Goal: Navigation & Orientation: Find specific page/section

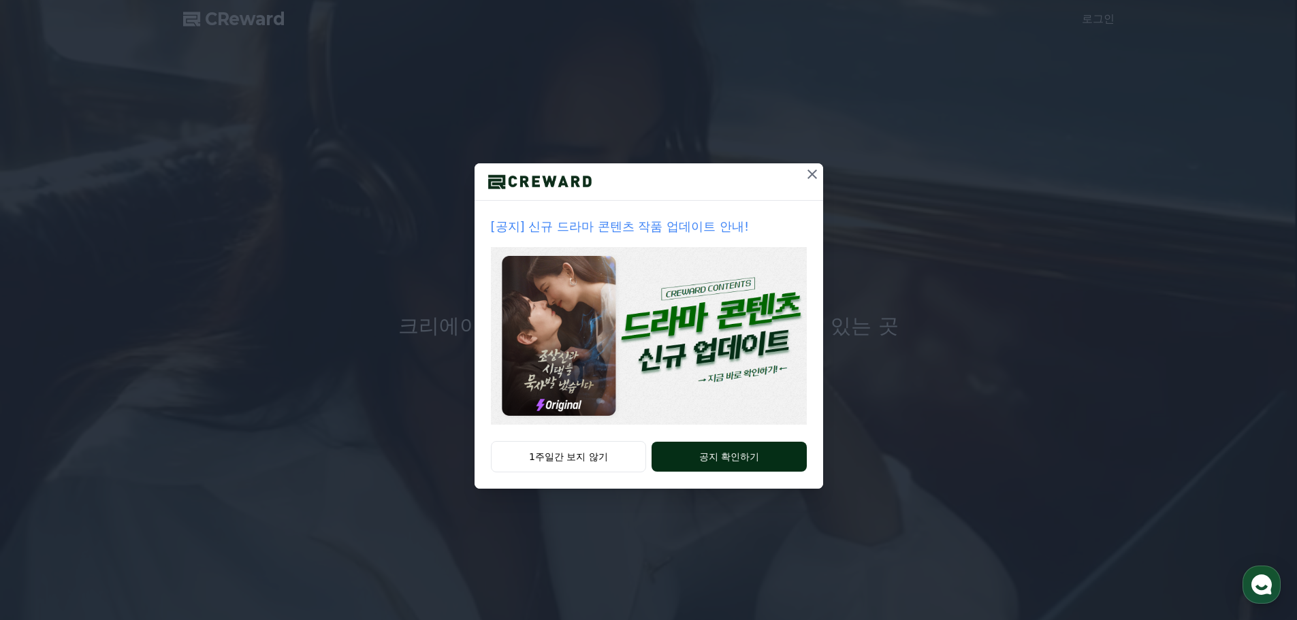
click at [760, 449] on button "공지 확인하기" at bounding box center [729, 457] width 155 height 30
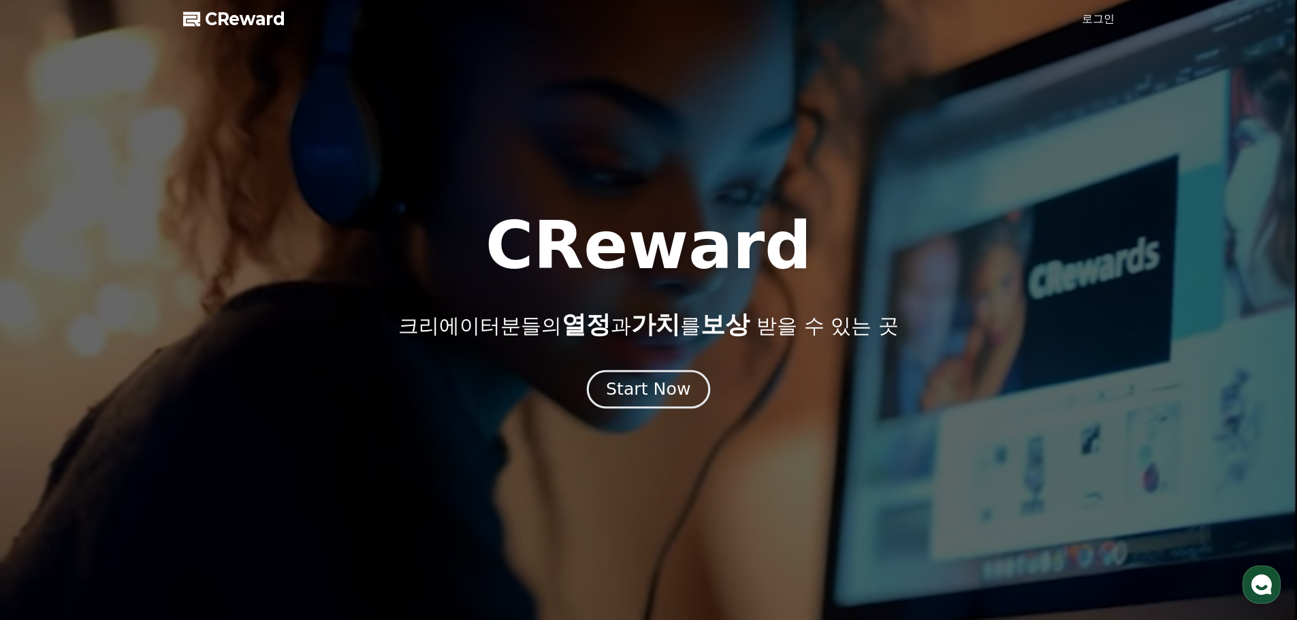
click at [655, 383] on div "Start Now" at bounding box center [648, 389] width 84 height 23
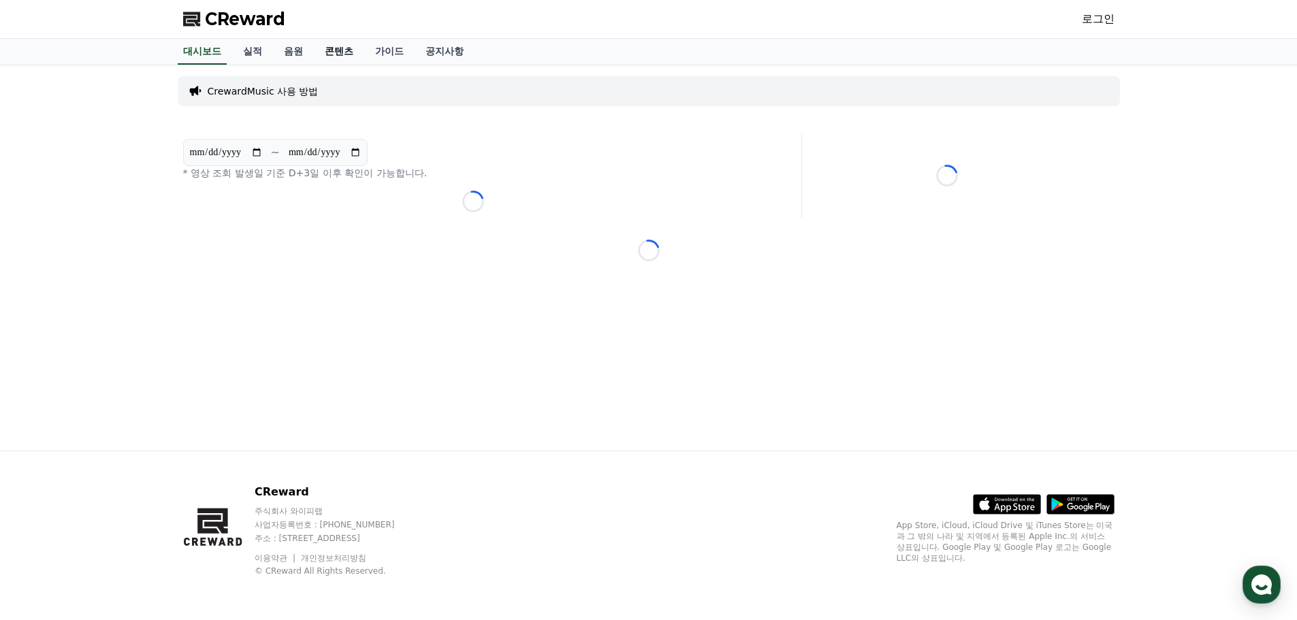
click at [338, 50] on link "콘텐츠" at bounding box center [339, 52] width 50 height 26
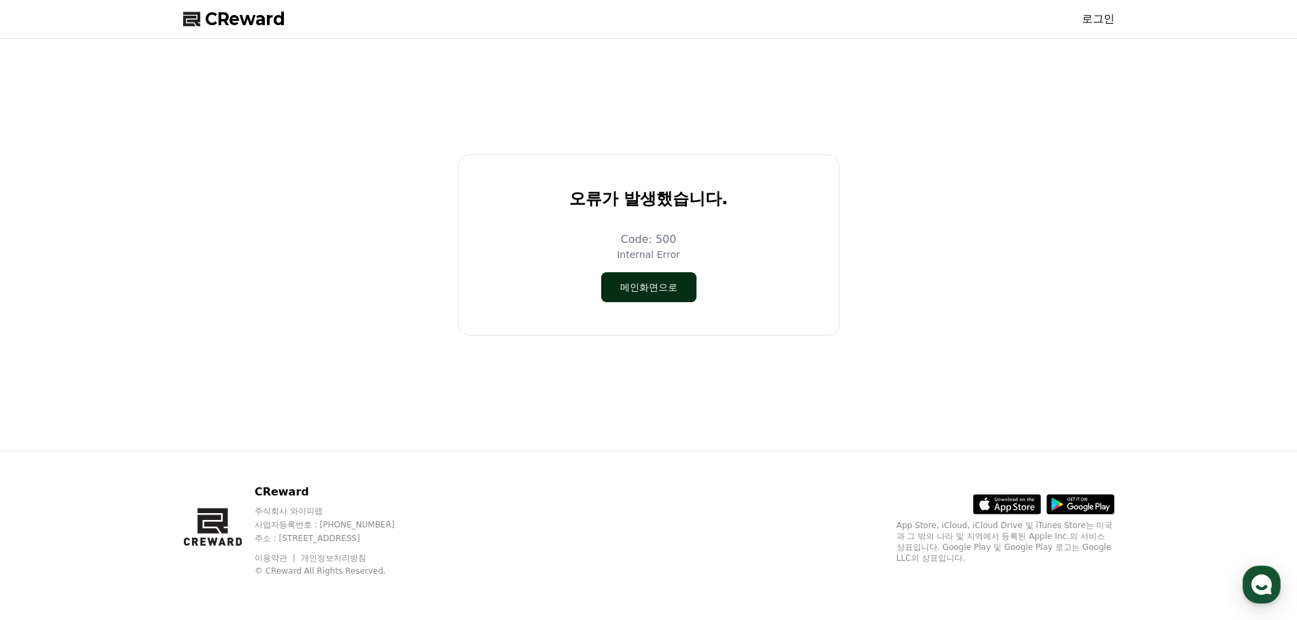
click at [650, 291] on button "메인화면으로" at bounding box center [648, 287] width 95 height 30
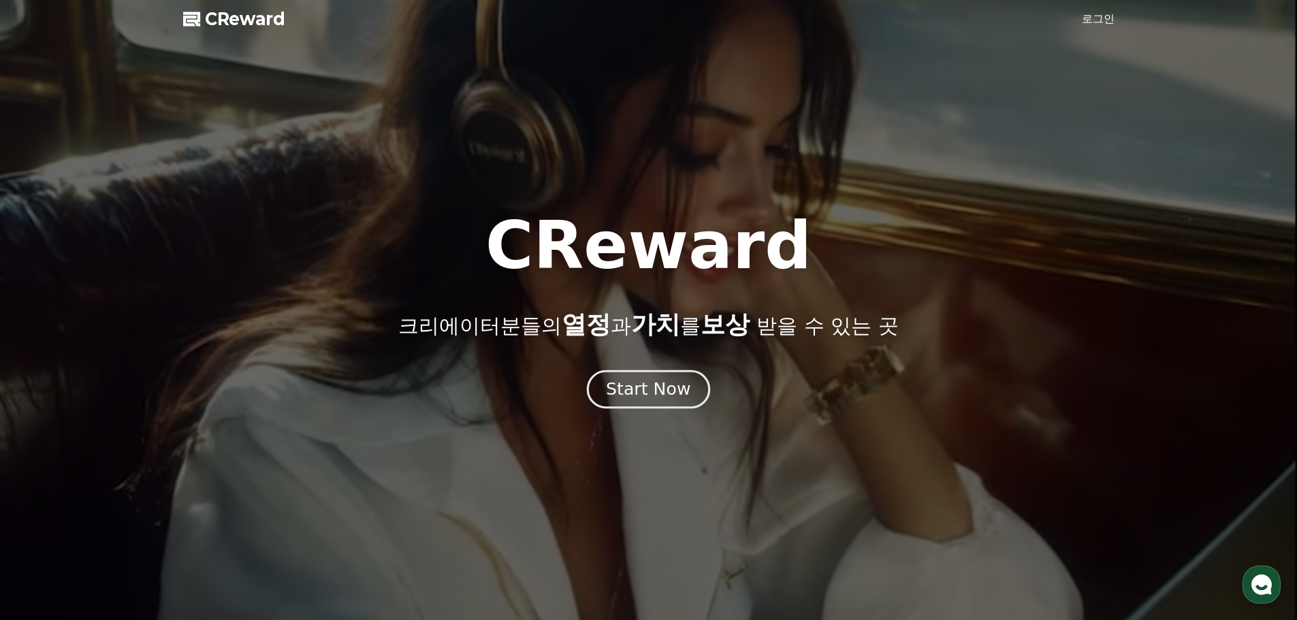
click at [665, 386] on div "Start Now" at bounding box center [648, 389] width 84 height 23
